Goal: Find specific page/section: Find specific page/section

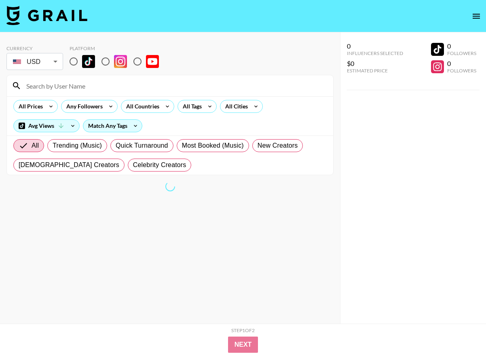
click at [77, 86] on input at bounding box center [174, 85] width 307 height 13
click at [75, 65] on input "radio" at bounding box center [73, 61] width 17 height 17
radio input "true"
click at [75, 83] on input at bounding box center [174, 85] width 307 height 13
click at [219, 64] on div "Currency USD USD ​ Platform" at bounding box center [169, 58] width 327 height 26
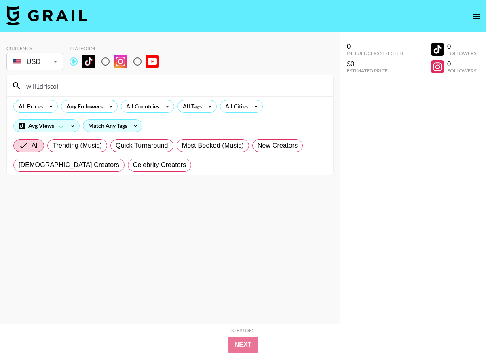
click at [95, 90] on input "will1driscoll" at bounding box center [174, 85] width 307 height 13
drag, startPoint x: 68, startPoint y: 90, endPoint x: 28, endPoint y: 90, distance: 40.1
click at [28, 90] on input "will1driscoll" at bounding box center [174, 85] width 307 height 13
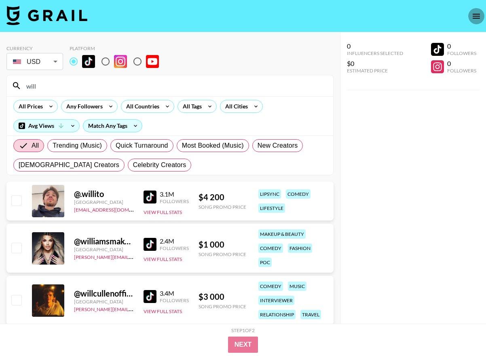
click at [482, 13] on button "open drawer" at bounding box center [476, 16] width 16 height 16
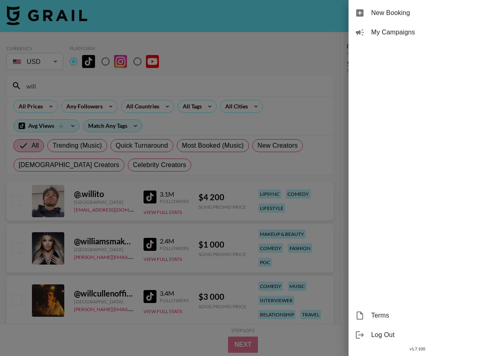
click at [268, 23] on div at bounding box center [243, 178] width 486 height 356
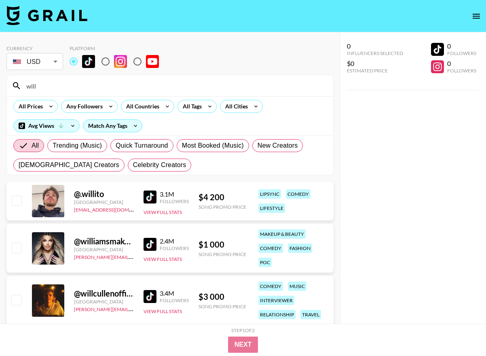
drag, startPoint x: 97, startPoint y: 89, endPoint x: 20, endPoint y: 81, distance: 76.8
click at [20, 81] on div "will" at bounding box center [170, 85] width 326 height 21
paste input "leahlu777"
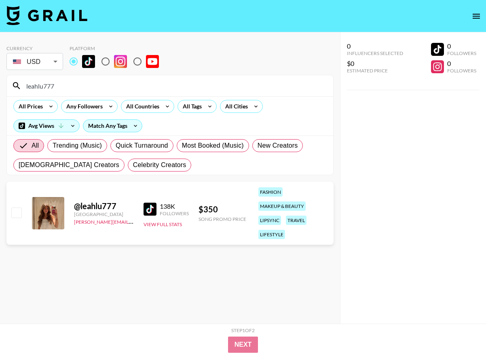
type input "leahlu777"
click at [89, 214] on div "[GEOGRAPHIC_DATA]" at bounding box center [104, 214] width 60 height 6
drag, startPoint x: 119, startPoint y: 208, endPoint x: 74, endPoint y: 208, distance: 44.9
click at [74, 208] on div "@ leahlu777" at bounding box center [104, 206] width 60 height 10
copy div "@ leahlu777"
